Goal: Information Seeking & Learning: Learn about a topic

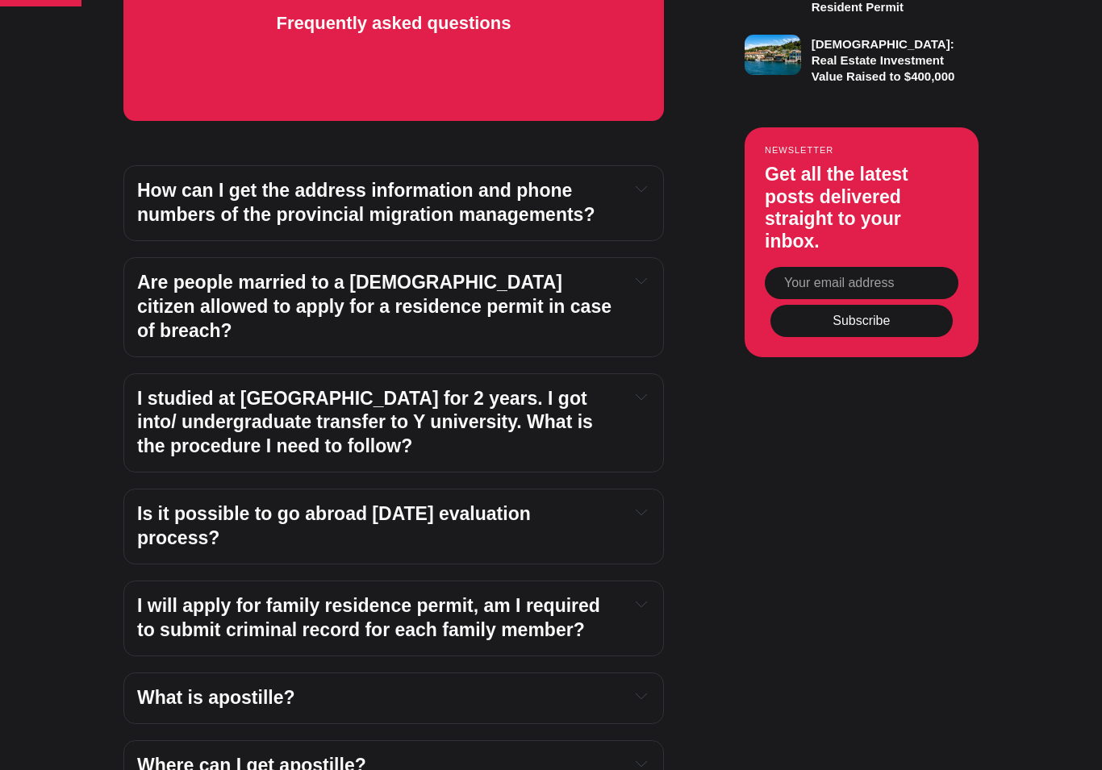
scroll to position [1266, 0]
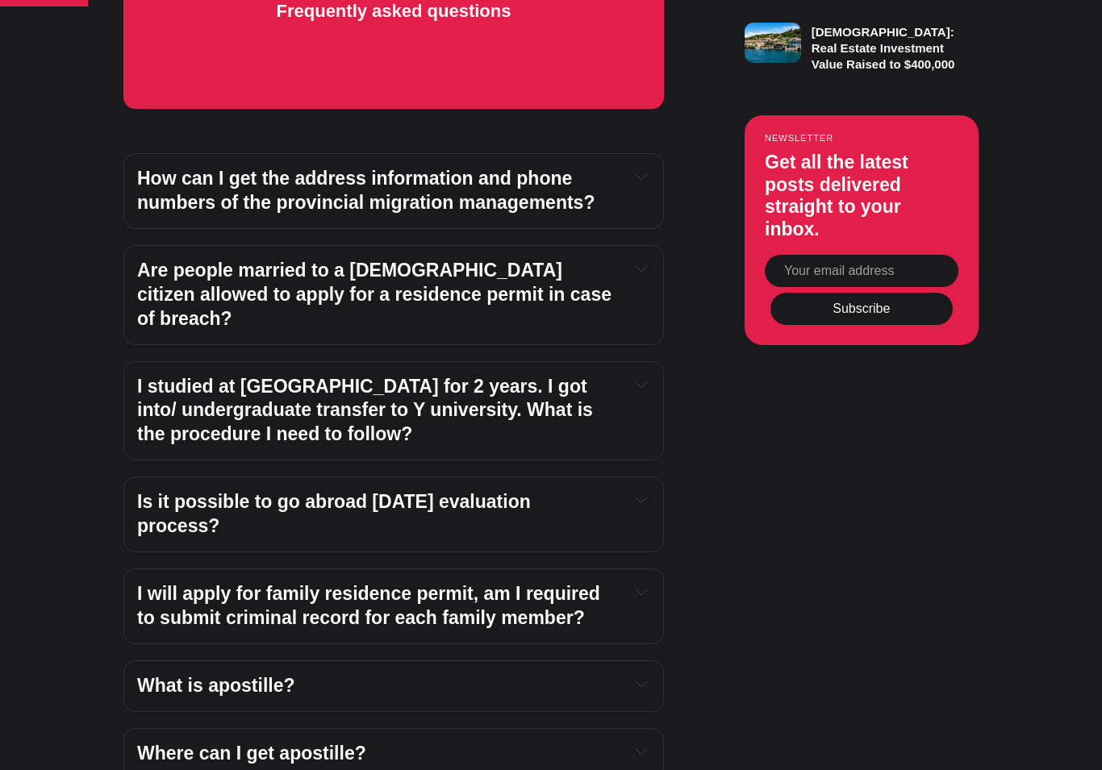
click at [403, 198] on strong "How can I get the address information and phone numbers of the provincial migra…" at bounding box center [365, 190] width 457 height 45
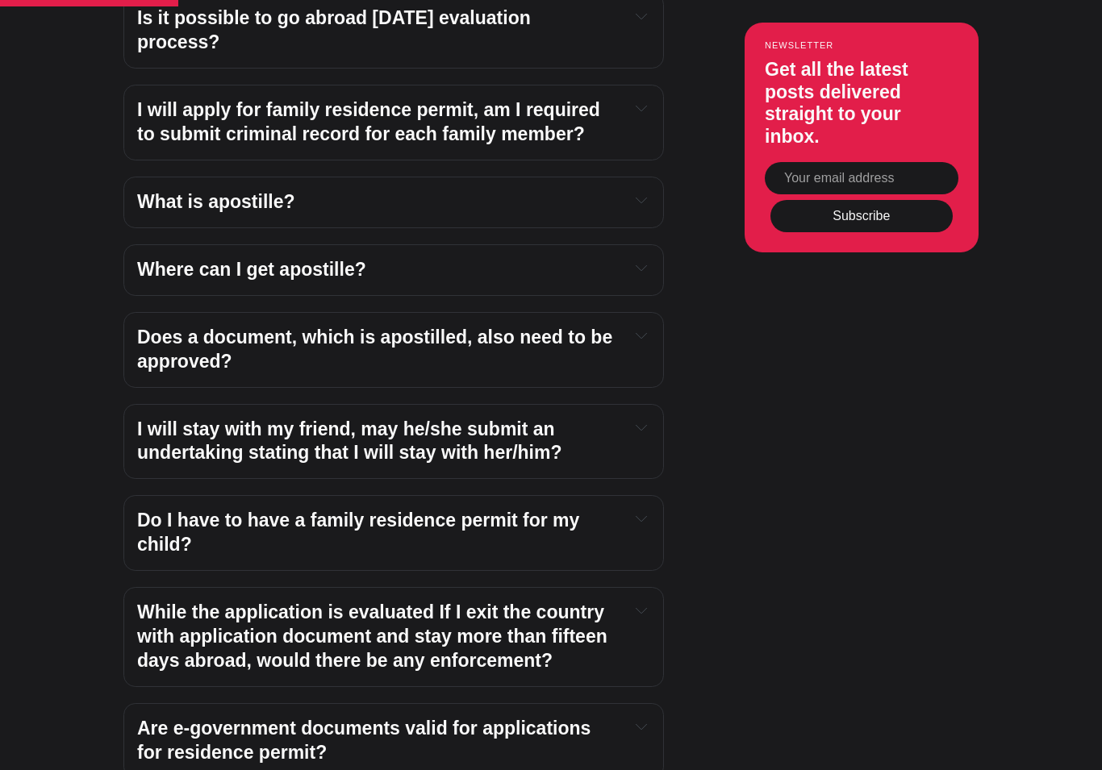
scroll to position [1860, 0]
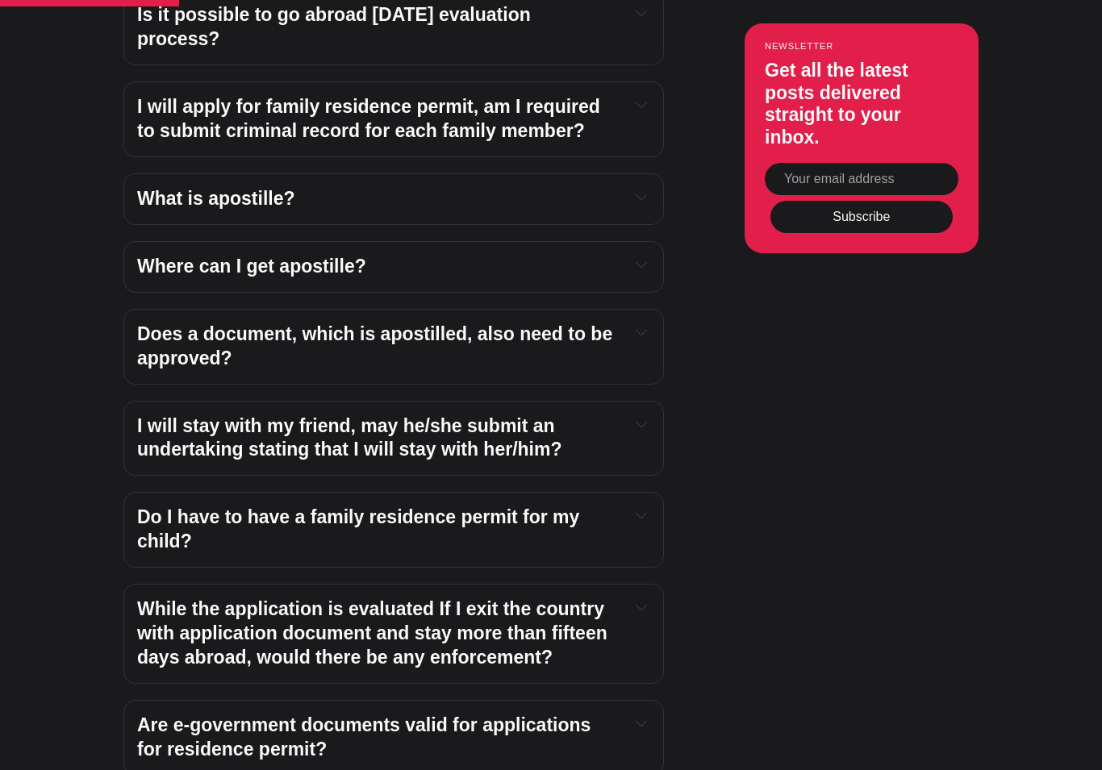
click at [438, 415] on h4 "I will stay with my friend, may he/she submit an undertaking stating that I wil…" at bounding box center [376, 439] width 479 height 48
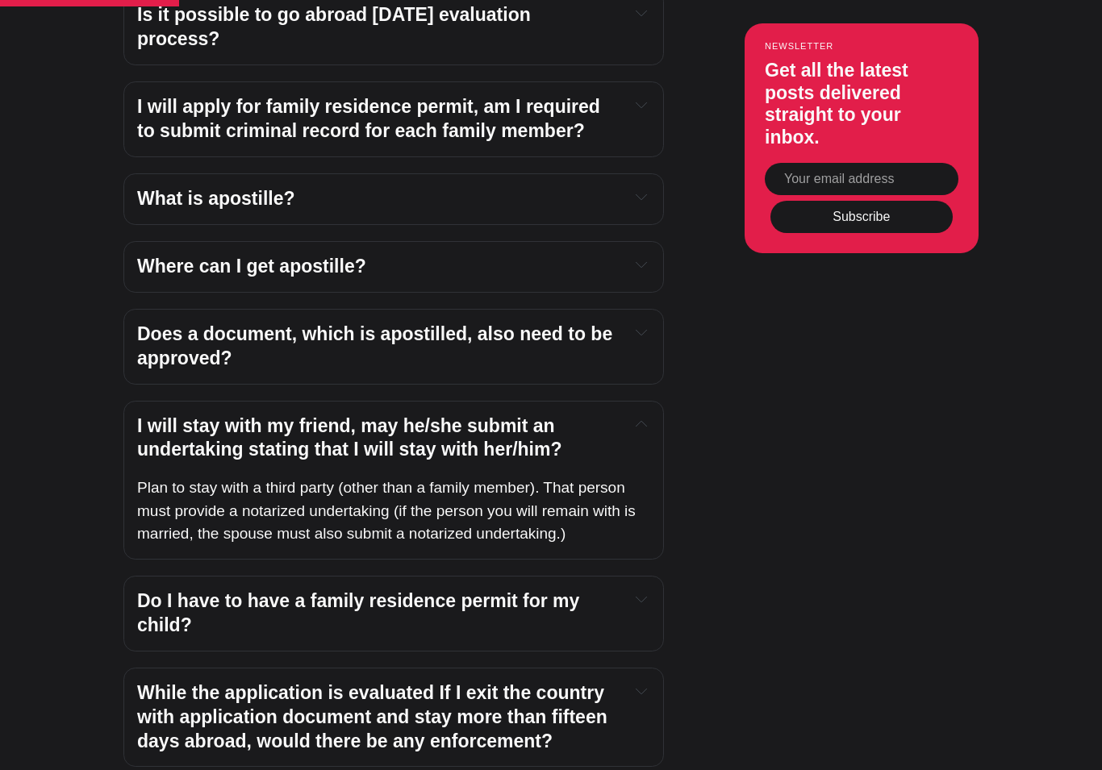
click at [438, 415] on h4 "I will stay with my friend, may he/she submit an undertaking stating that I wil…" at bounding box center [376, 439] width 479 height 48
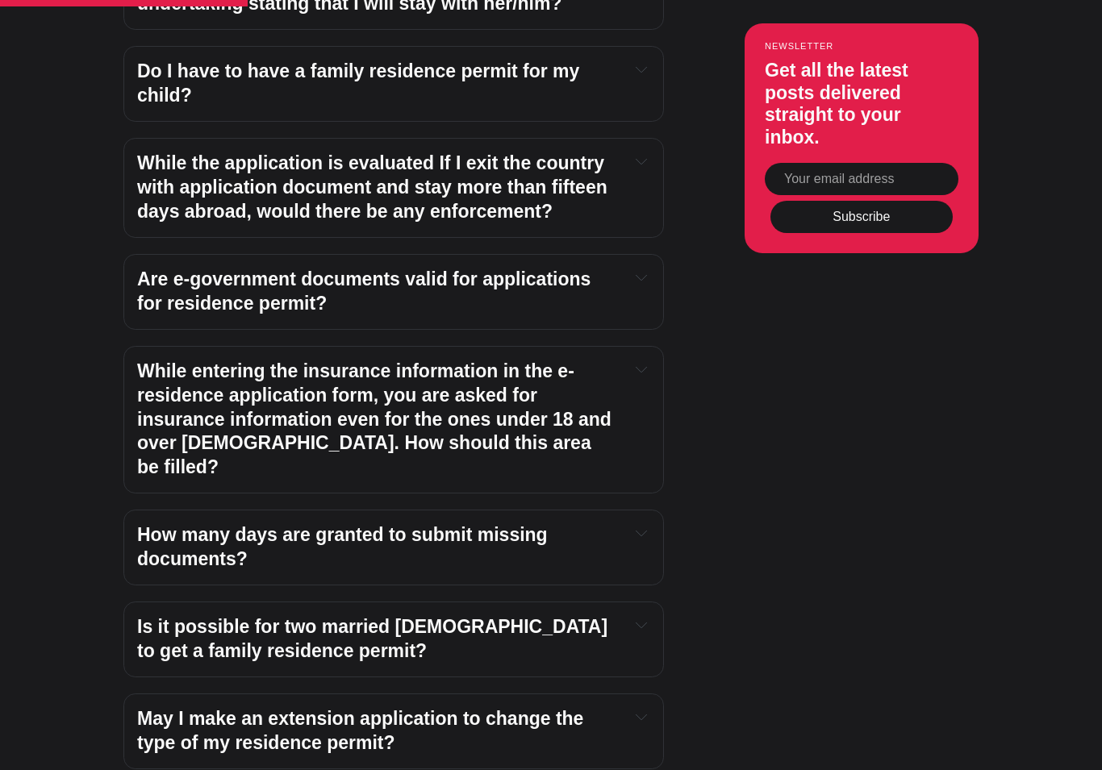
scroll to position [2307, 0]
click at [396, 151] on h4 "While the application is evaluated If I exit the country with application docum…" at bounding box center [376, 187] width 479 height 73
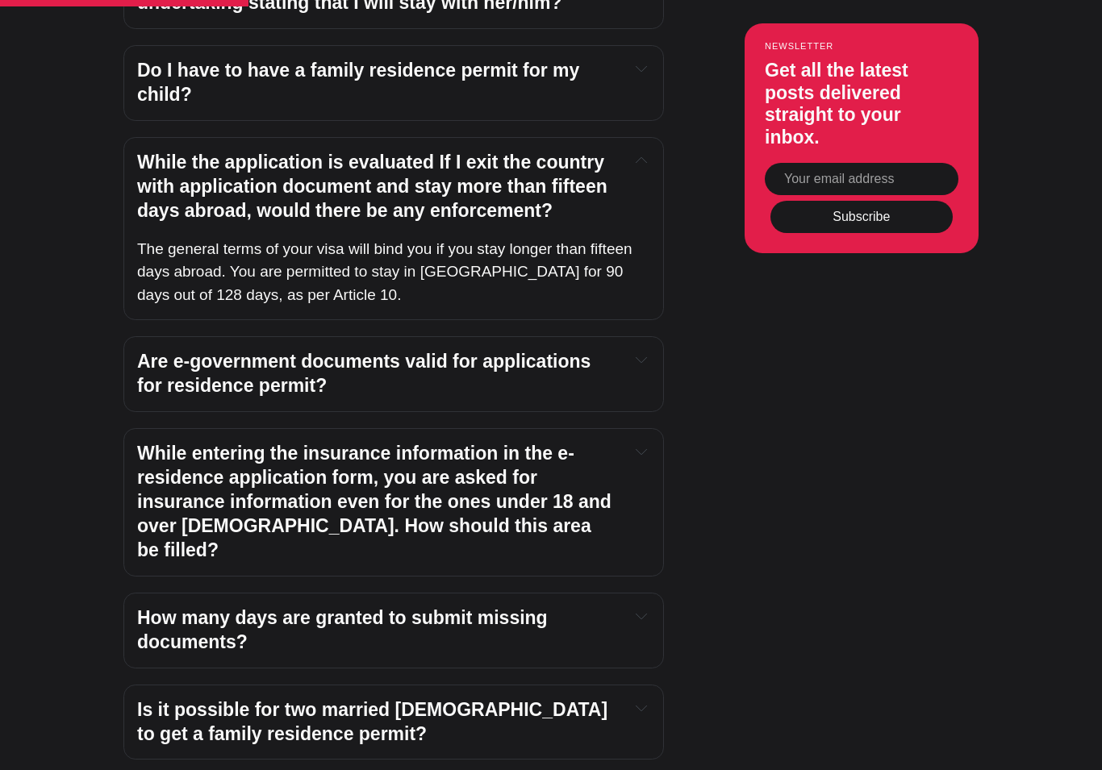
click at [396, 151] on h4 "While the application is evaluated If I exit the country with application docum…" at bounding box center [376, 187] width 479 height 73
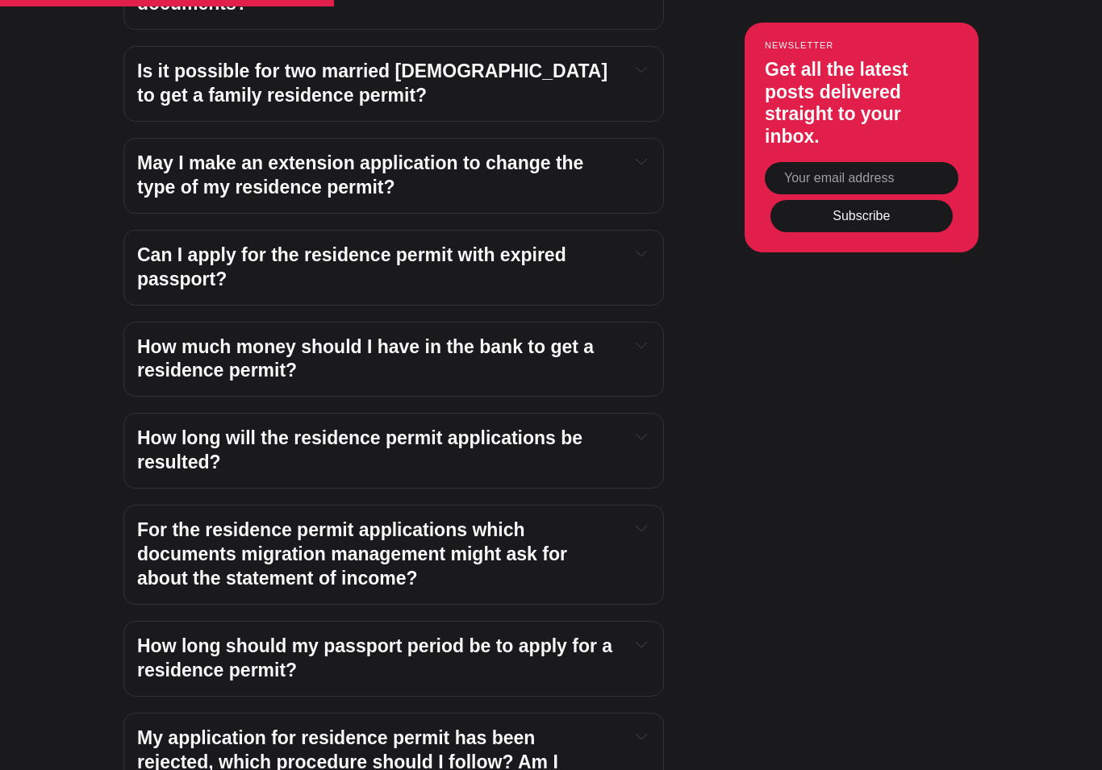
scroll to position [2864, 0]
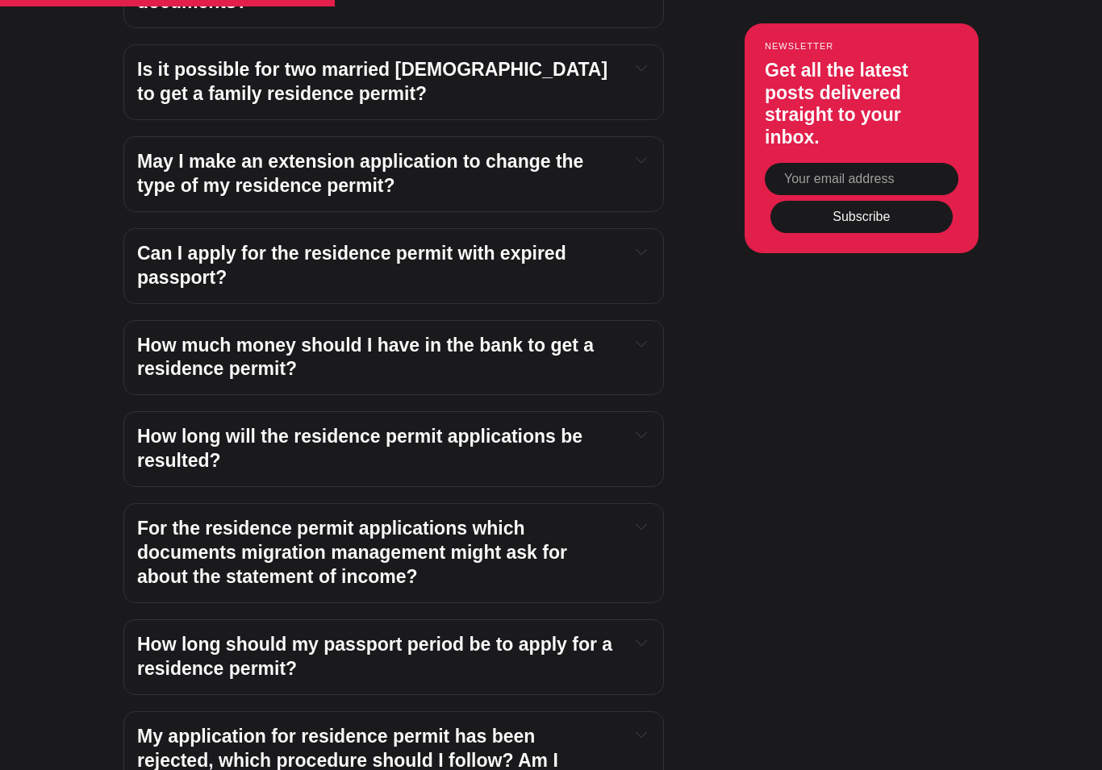
click at [385, 242] on h4 "Can I apply for the residence permit with expired passport?" at bounding box center [376, 266] width 479 height 48
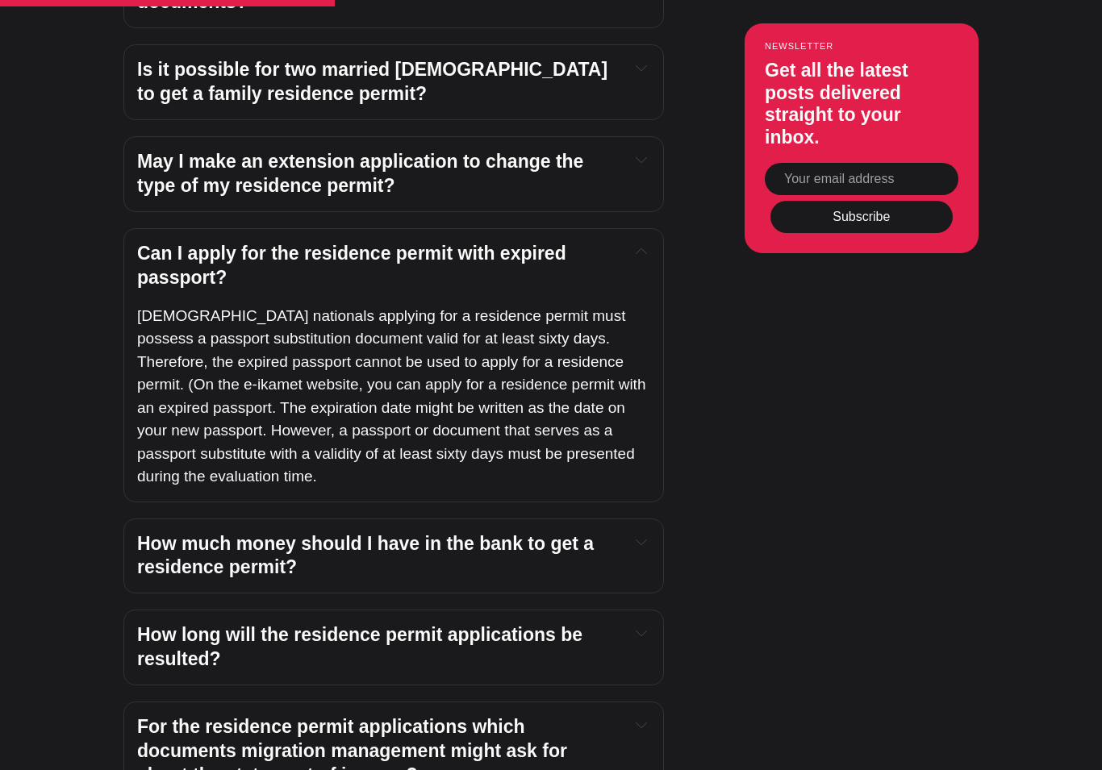
click at [385, 242] on h4 "Can I apply for the residence permit with expired passport?" at bounding box center [376, 266] width 479 height 48
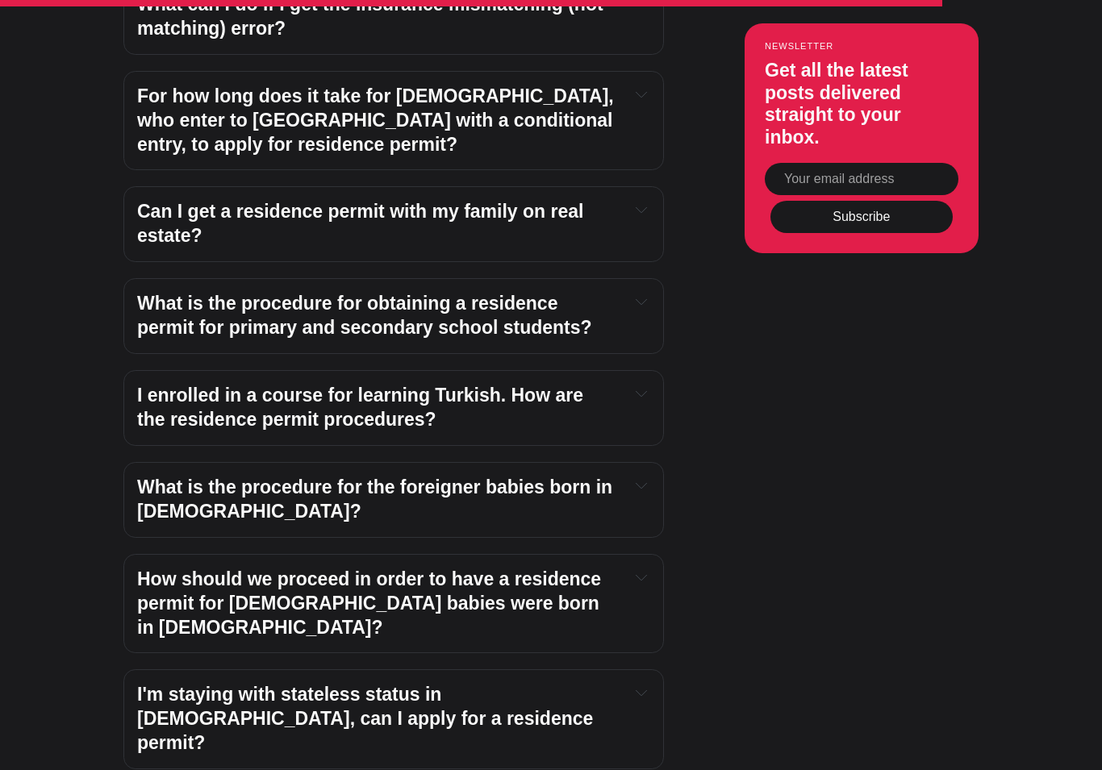
scroll to position [6773, 0]
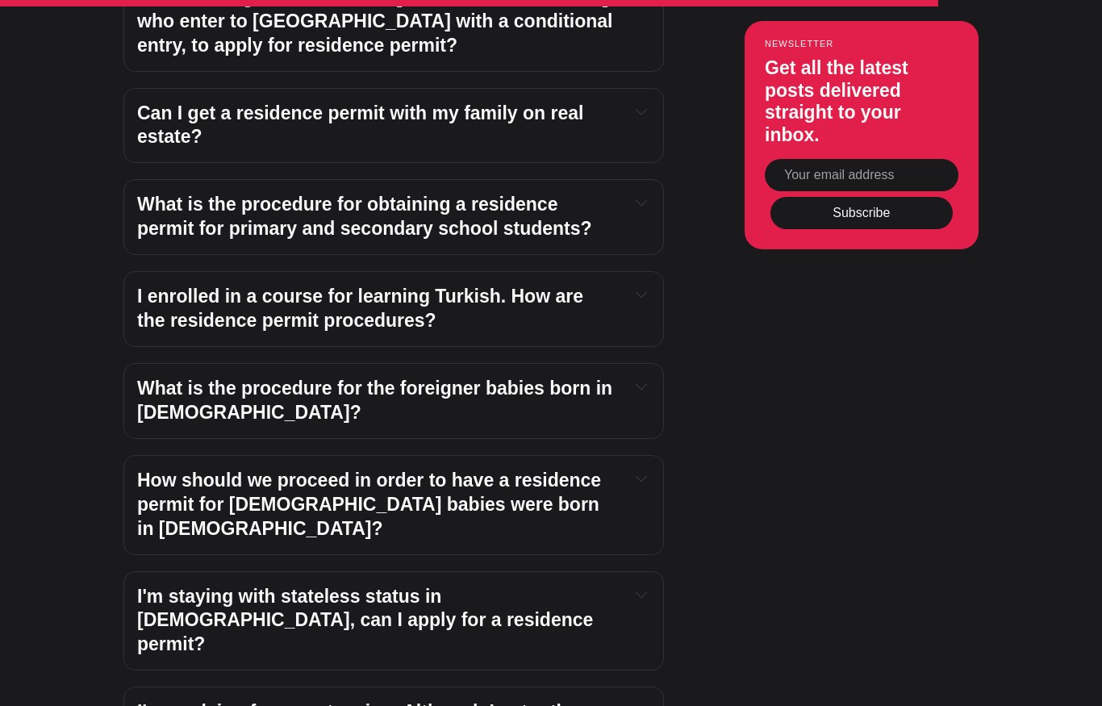
scroll to position [6820, 0]
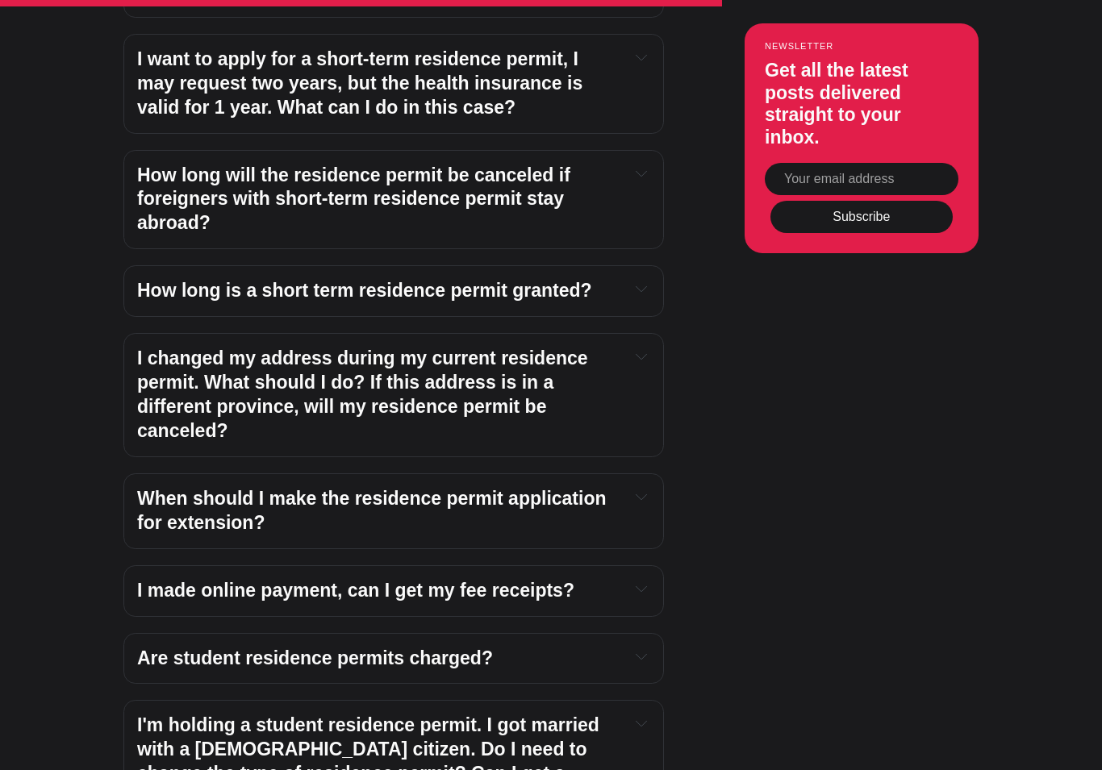
scroll to position [5364, 0]
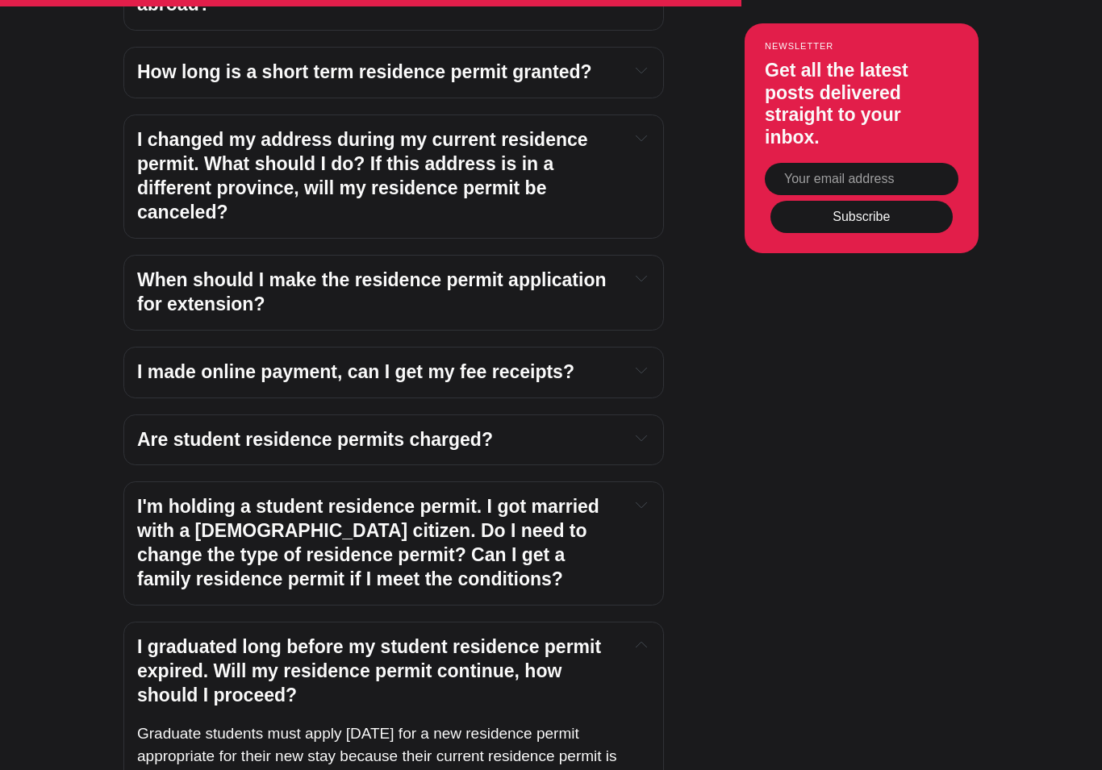
scroll to position [5578, 0]
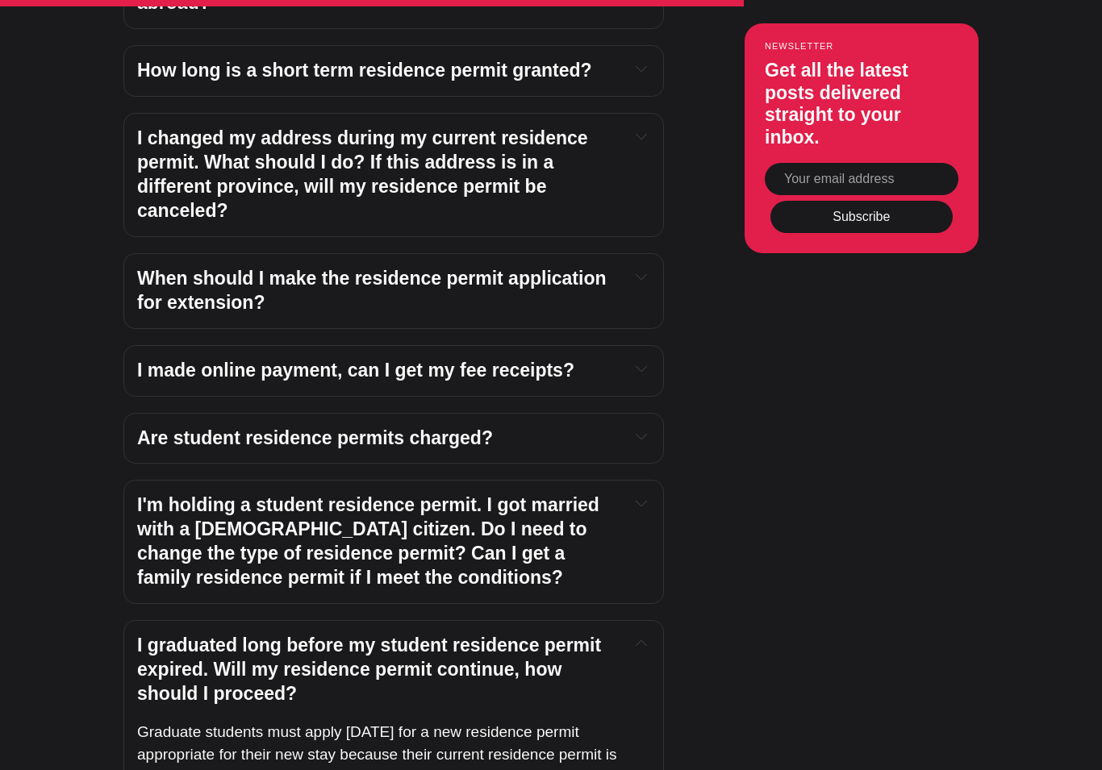
click at [395, 634] on h4 "I graduated long before my student residence permit expired. Will my residence …" at bounding box center [376, 670] width 479 height 73
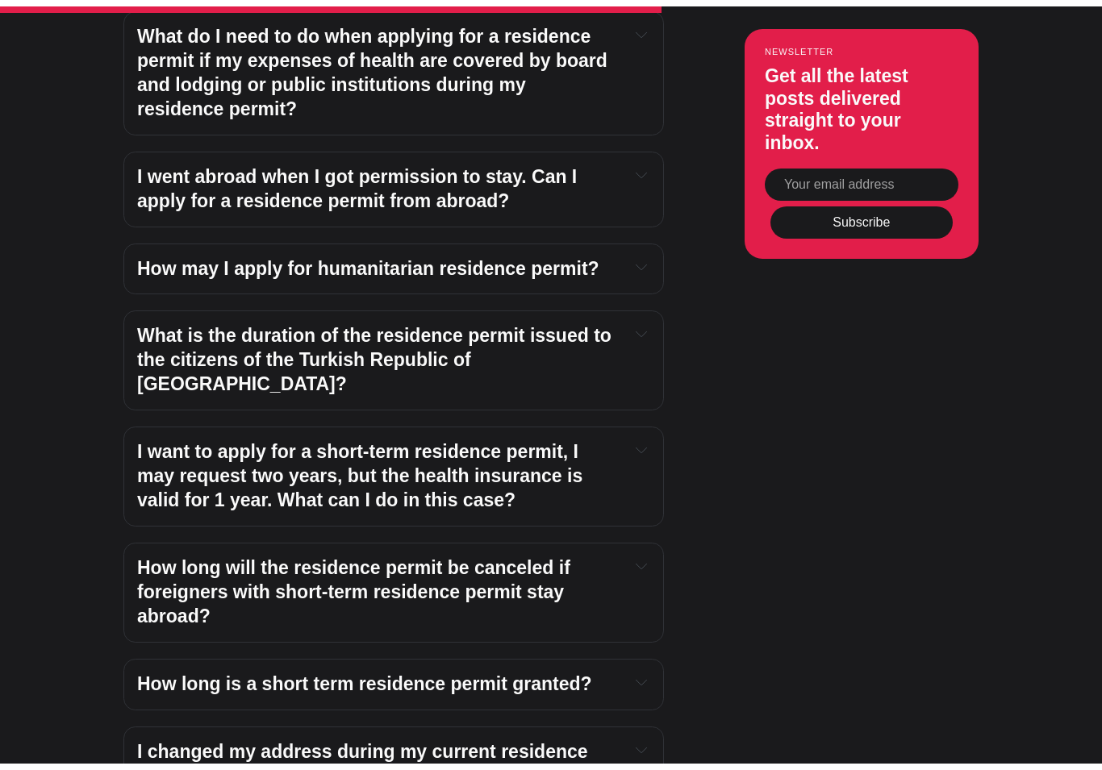
scroll to position [4952, 0]
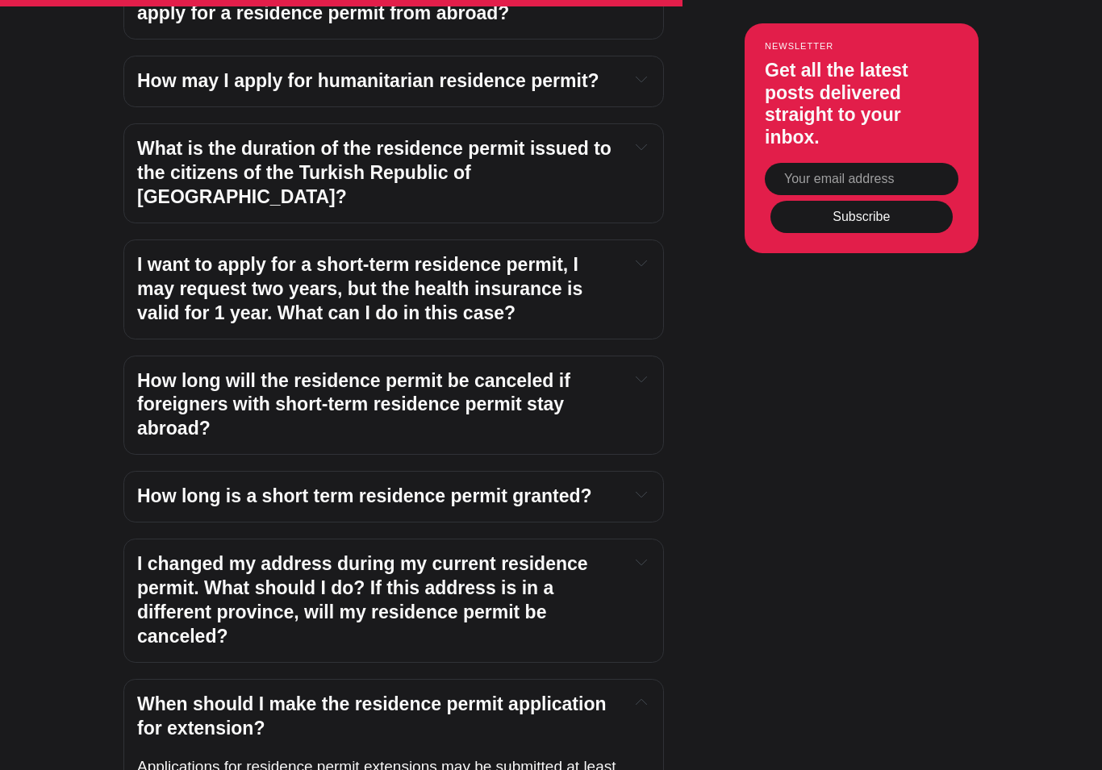
scroll to position [5153, 0]
click at [364, 692] on h4 "When should I make the residence permit application for extension?" at bounding box center [376, 716] width 479 height 48
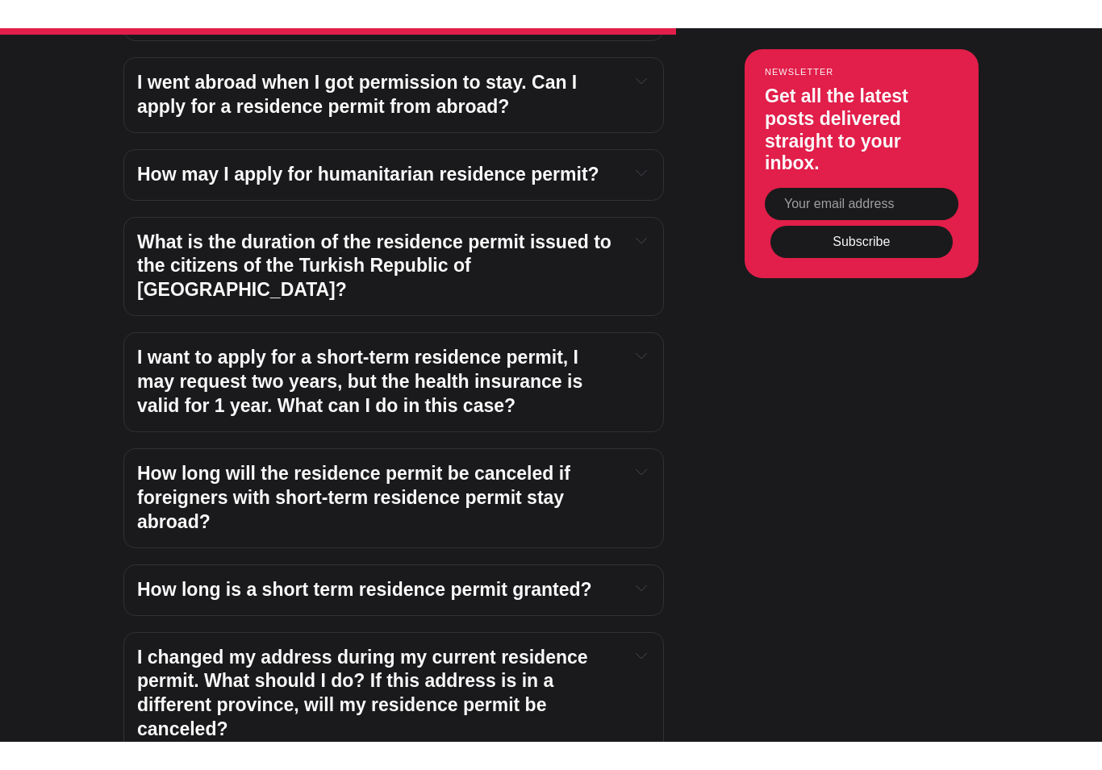
scroll to position [5002, 0]
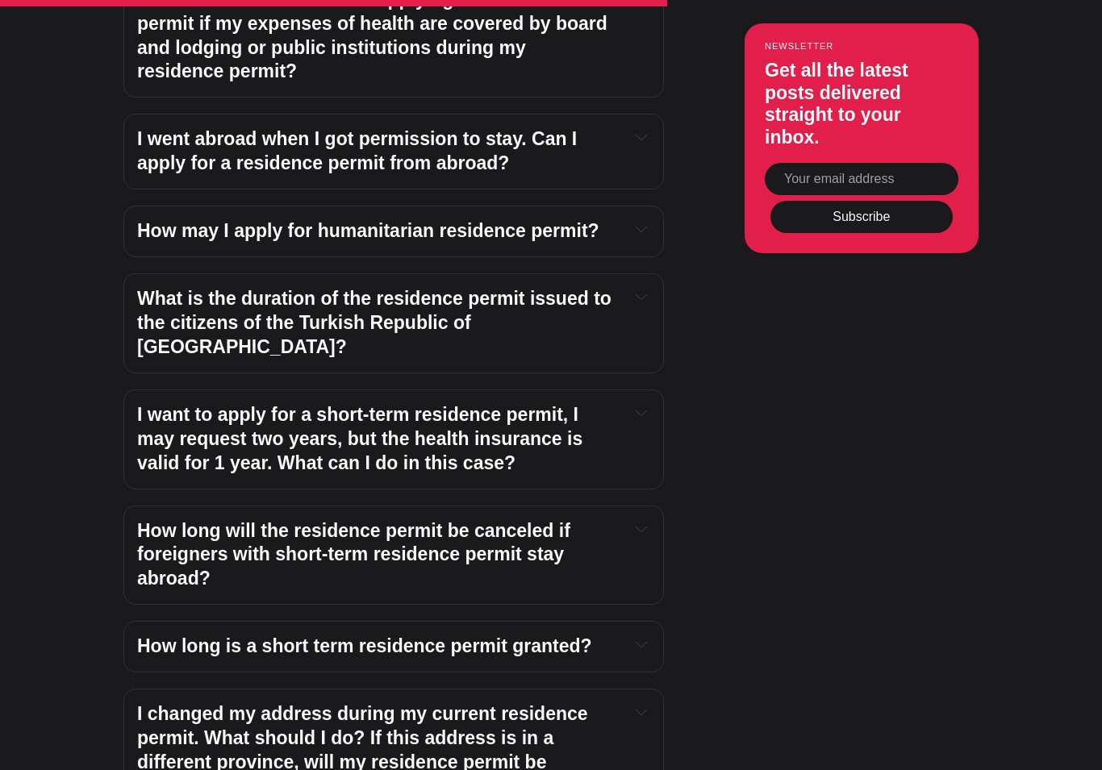
click at [428, 703] on h4 "I changed my address during my current residence permit. What should I do? If t…" at bounding box center [376, 751] width 479 height 97
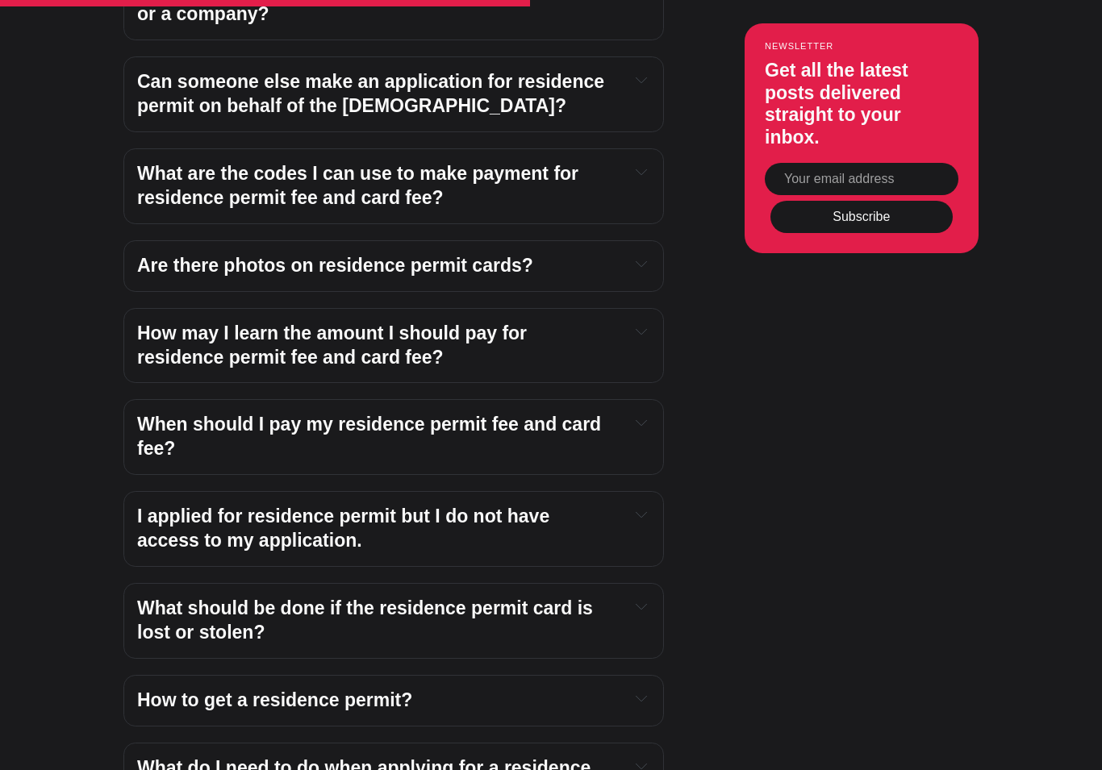
scroll to position [4251, 0]
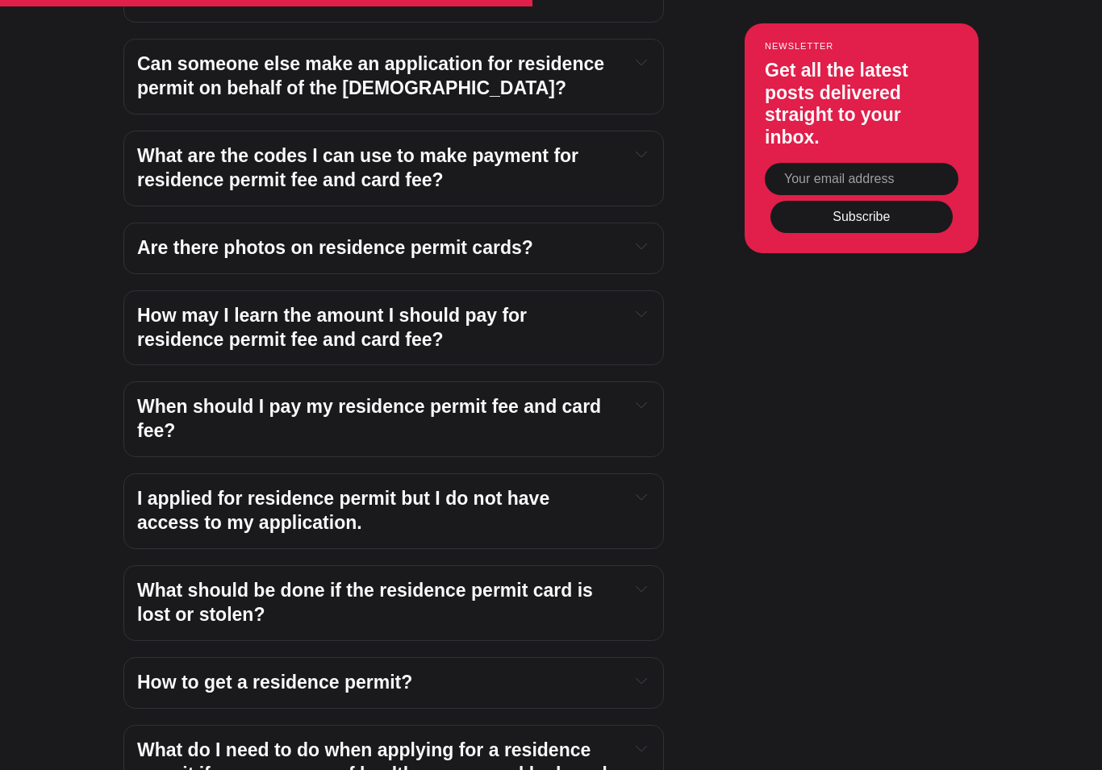
click at [375, 579] on h4 "What should be done if the residence permit card is lost or stolen?" at bounding box center [376, 603] width 479 height 48
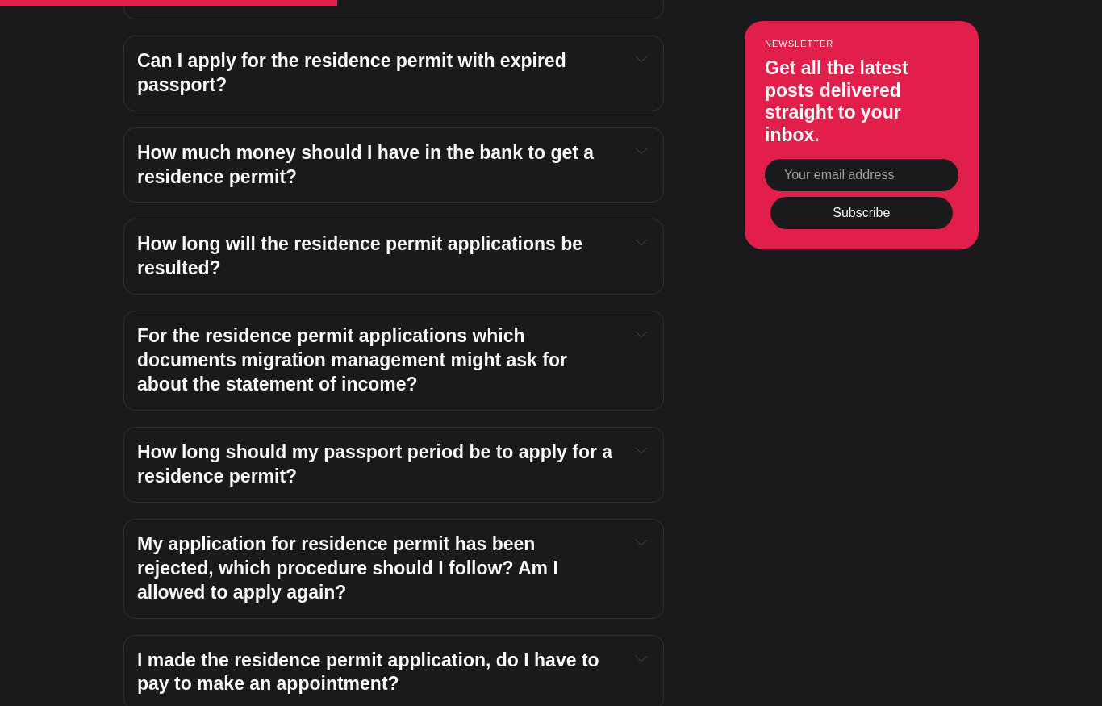
scroll to position [3003, 0]
